Goal: Unclear

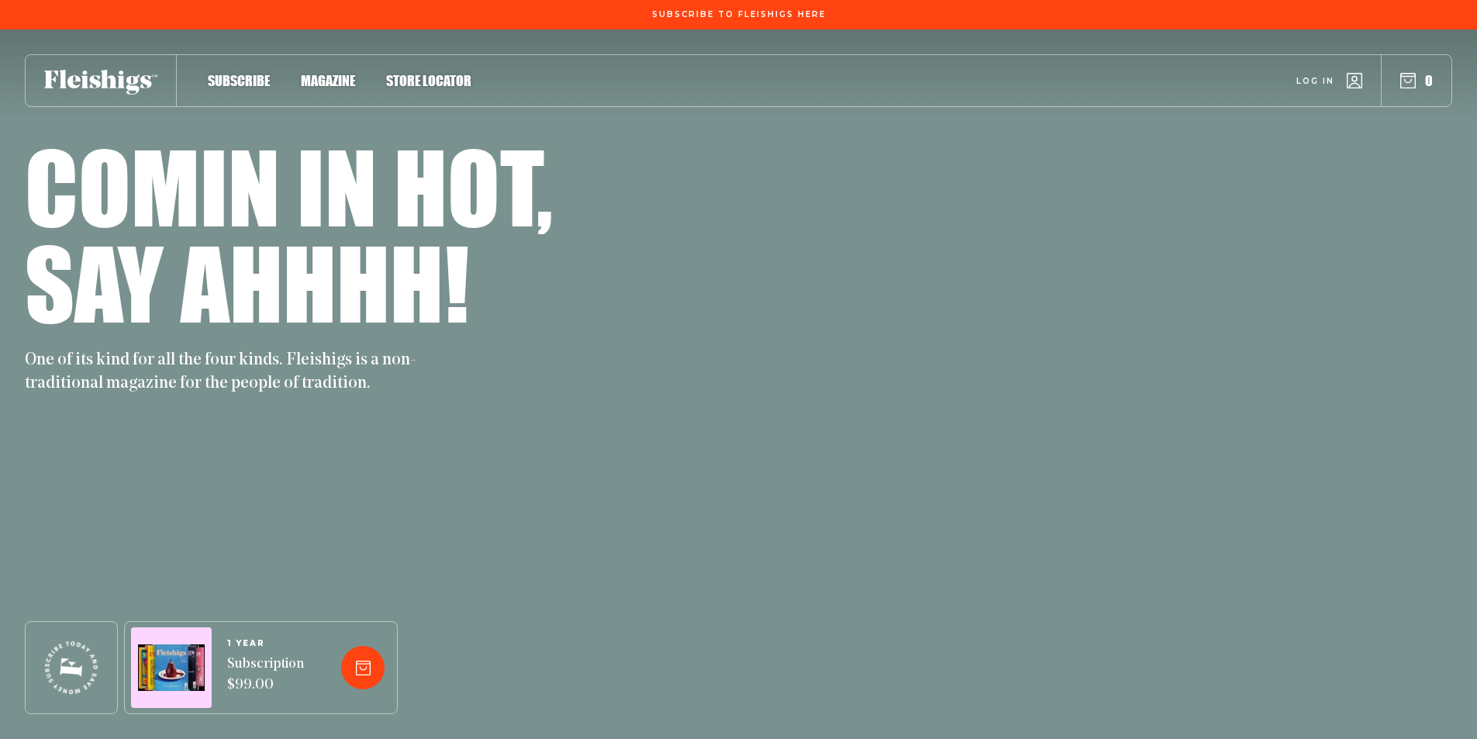
scroll to position [8345, 0]
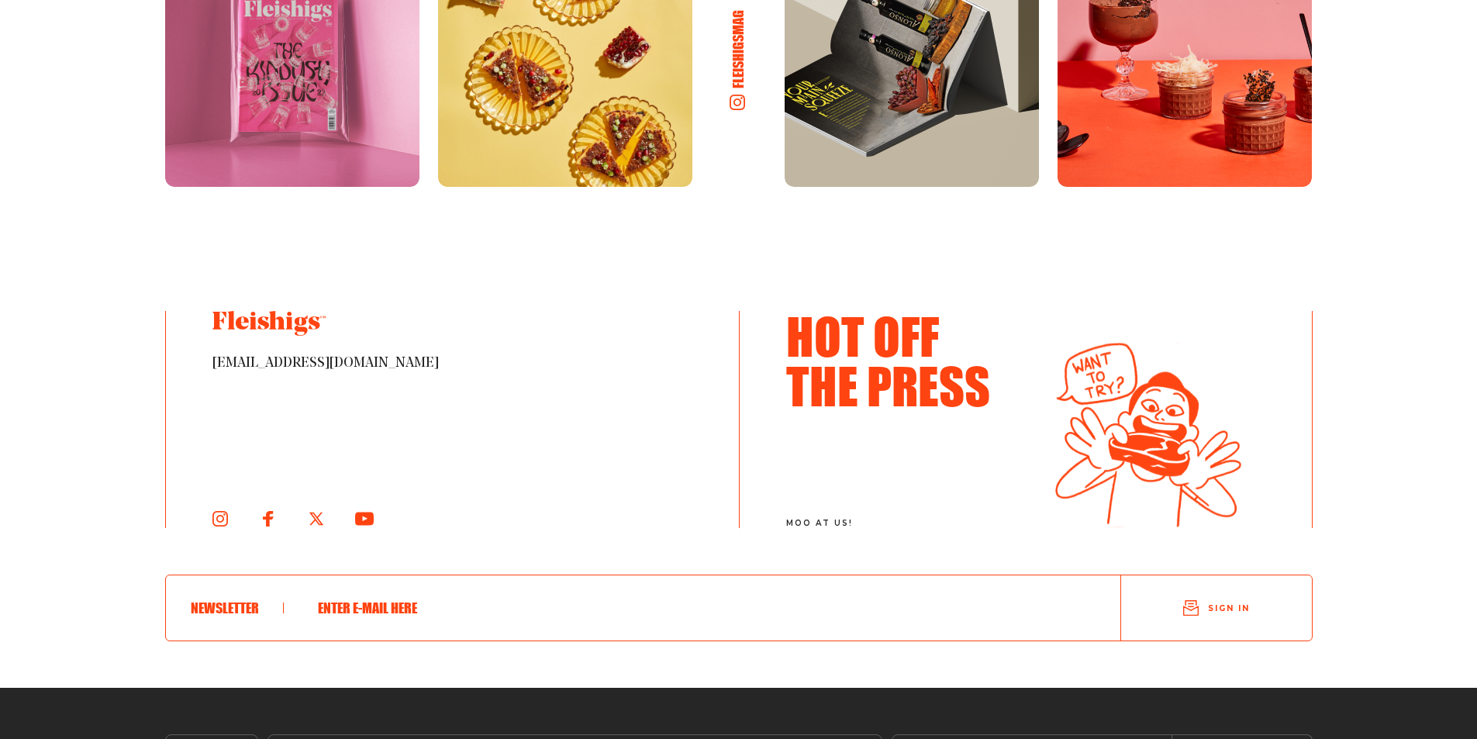
click at [339, 605] on input "text" at bounding box center [690, 608] width 762 height 40
click at [129, 611] on section "fleishigsmag [EMAIL_ADDRESS][DOMAIN_NAME] Hot Off The Press moo at [GEOGRAPHIC_…" at bounding box center [739, 310] width 1240 height 755
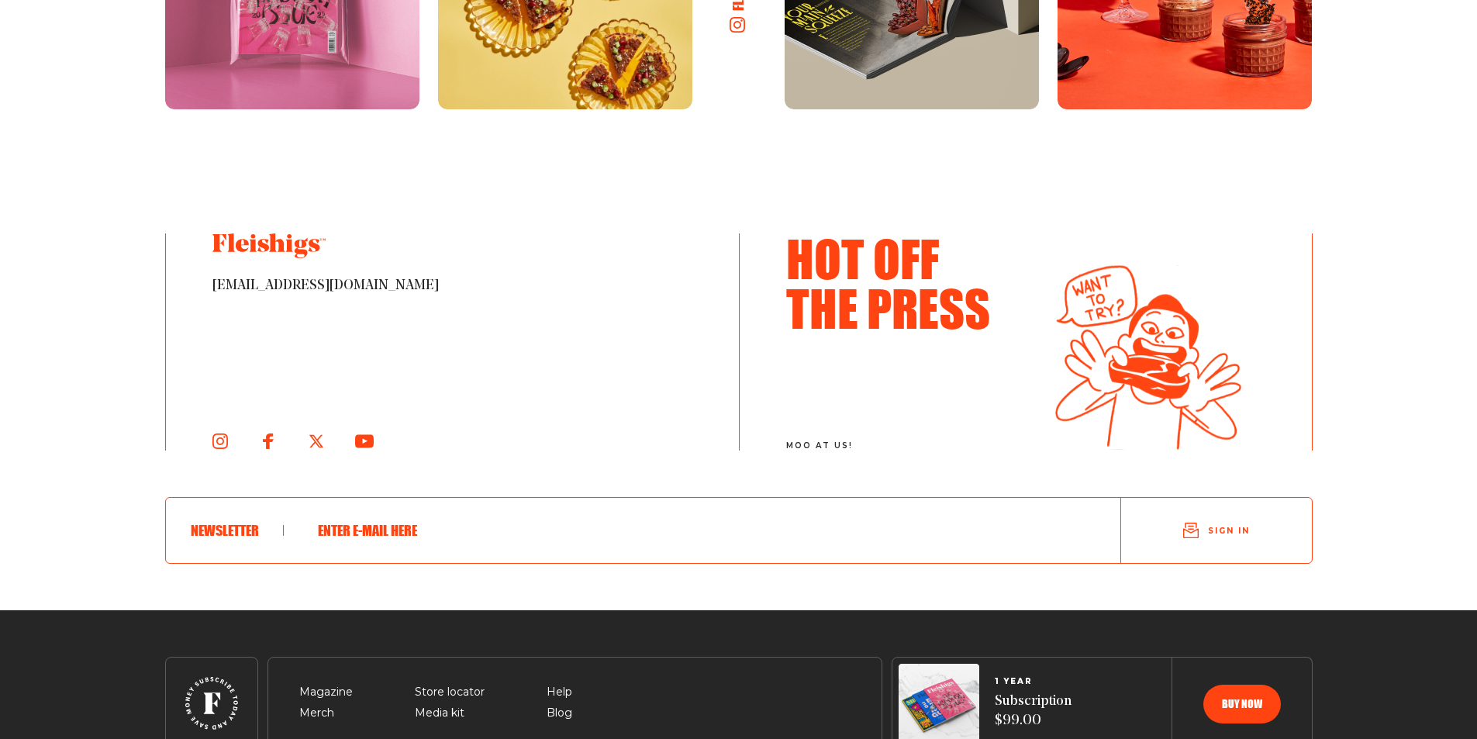
scroll to position [8500, 0]
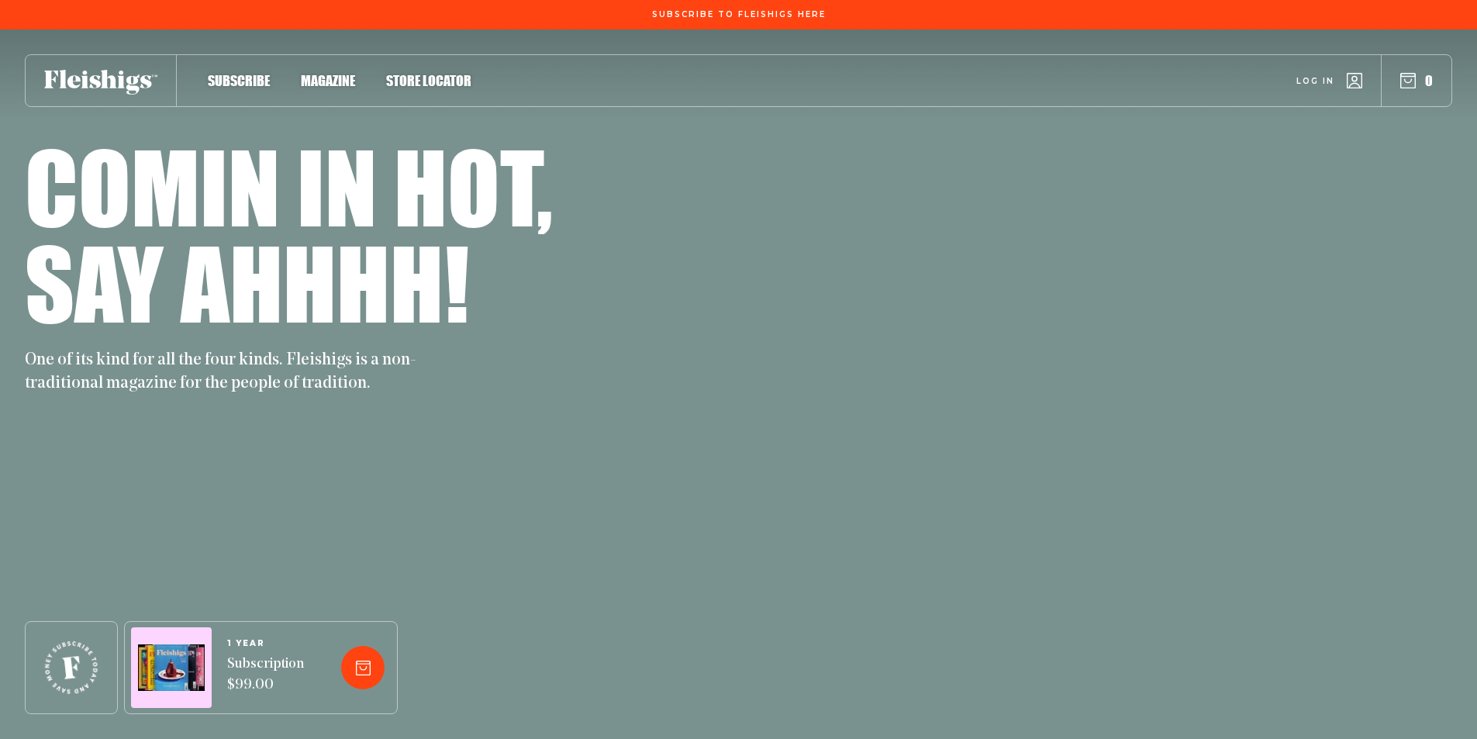
scroll to position [8500, 0]
